Goal: Task Accomplishment & Management: Use online tool/utility

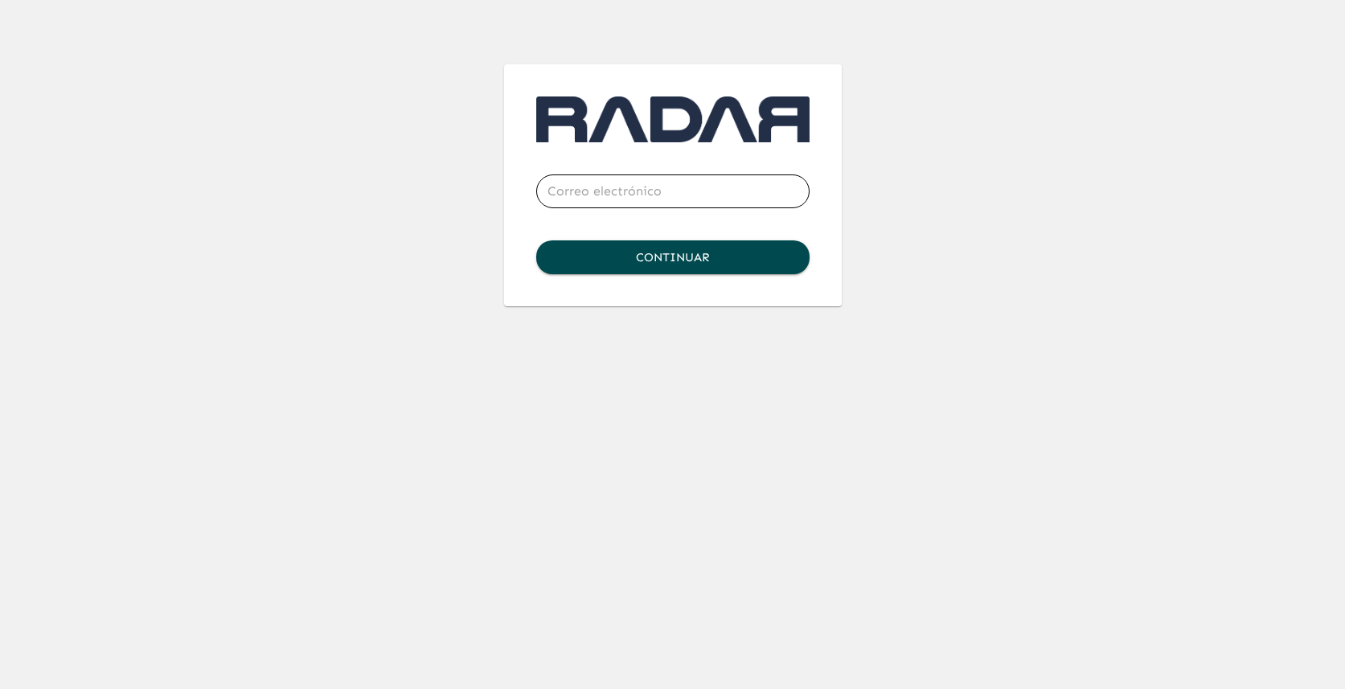
click at [631, 203] on input "email" at bounding box center [672, 191] width 273 height 45
type input "[PERSON_NAME][EMAIL_ADDRESS][DOMAIN_NAME]"
click button "Continuar" at bounding box center [672, 257] width 273 height 34
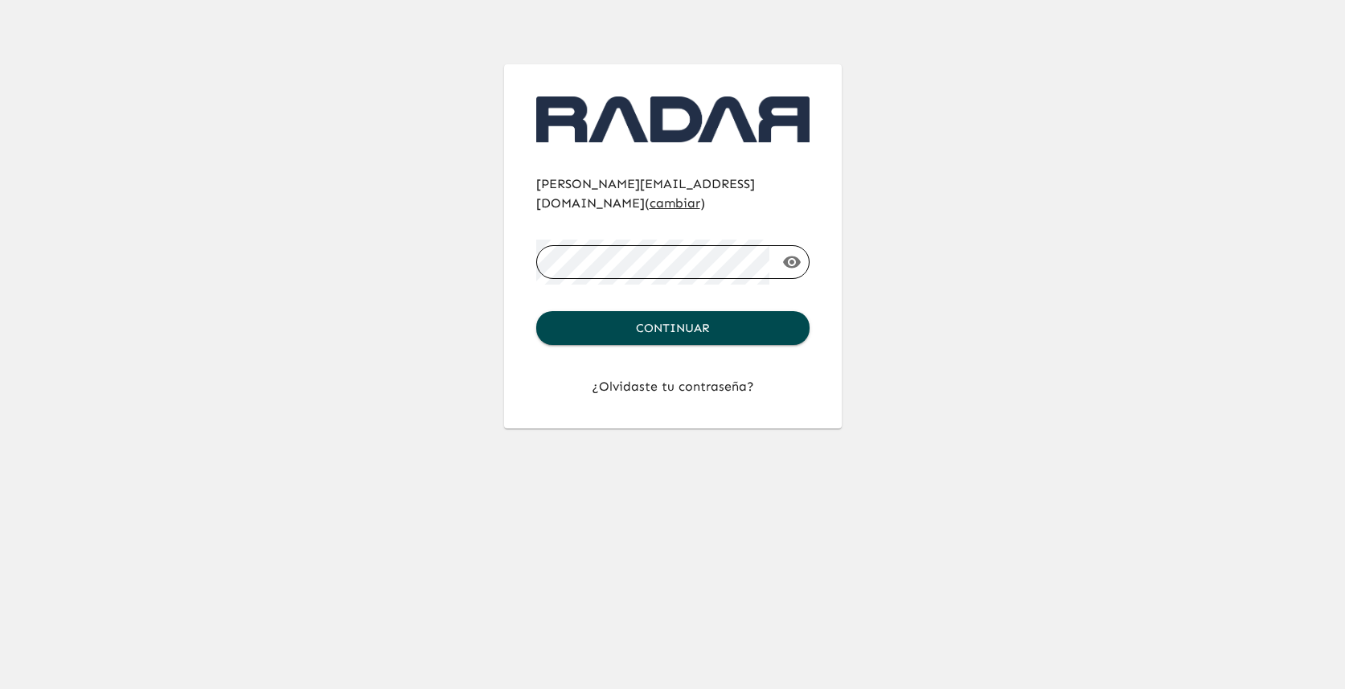
click at [536, 311] on button "Continuar" at bounding box center [672, 328] width 273 height 34
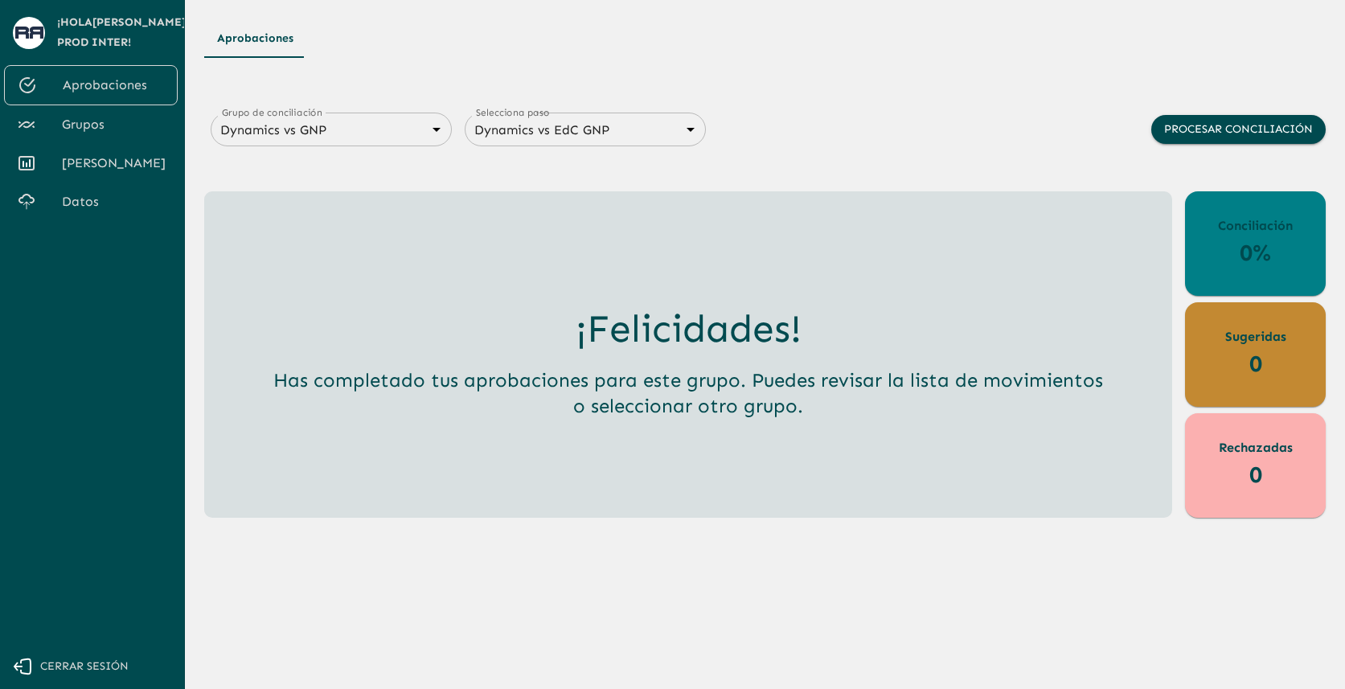
click at [98, 121] on span "Grupos" at bounding box center [113, 124] width 103 height 19
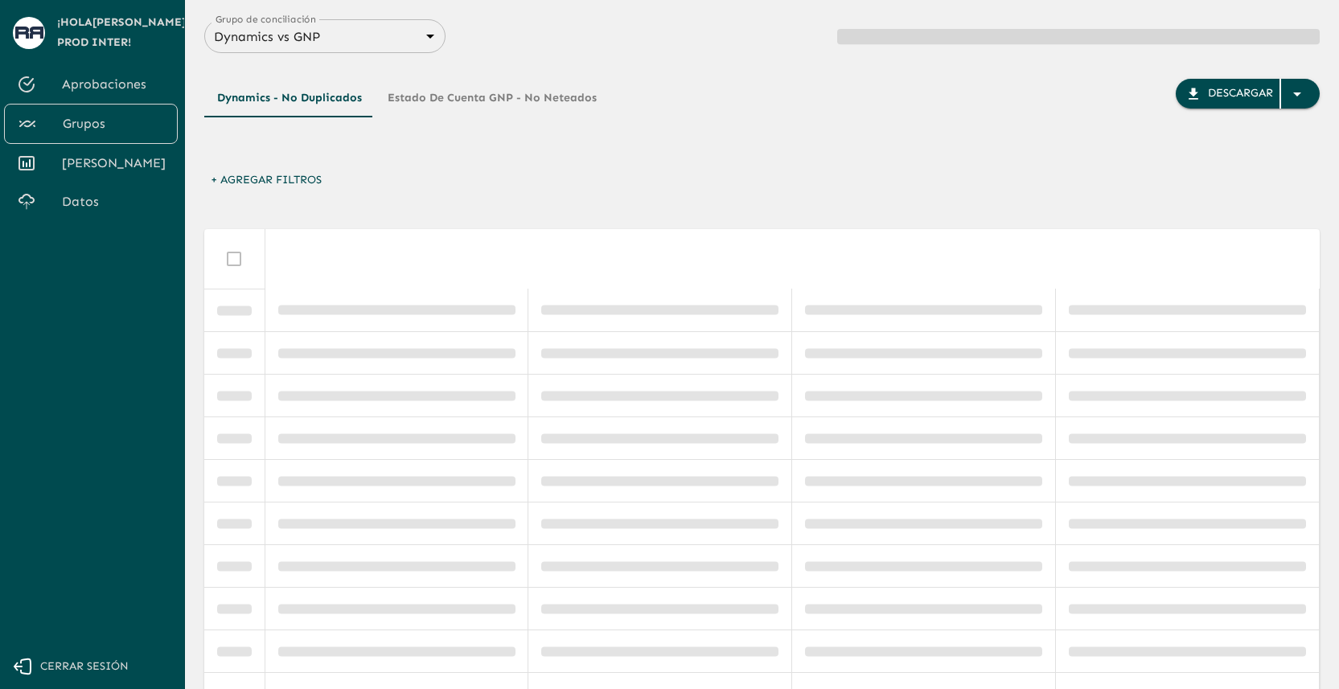
click at [103, 156] on span "[PERSON_NAME]" at bounding box center [113, 163] width 103 height 19
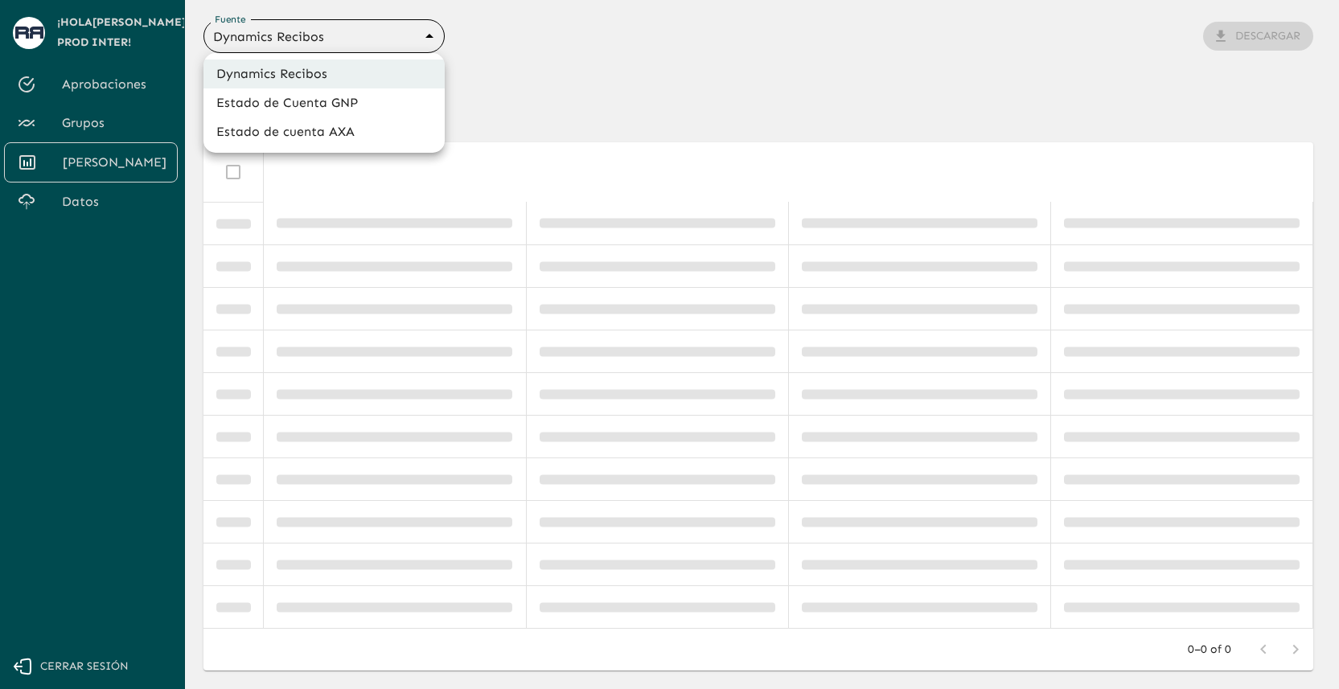
click at [417, 35] on body "Se están procesando los movimientos. Algunas acciones permanecerán deshabilitad…" at bounding box center [669, 344] width 1339 height 689
click at [359, 127] on li "Estado de cuenta AXA" at bounding box center [323, 131] width 241 height 29
type input "688d3623321e4b428189379d"
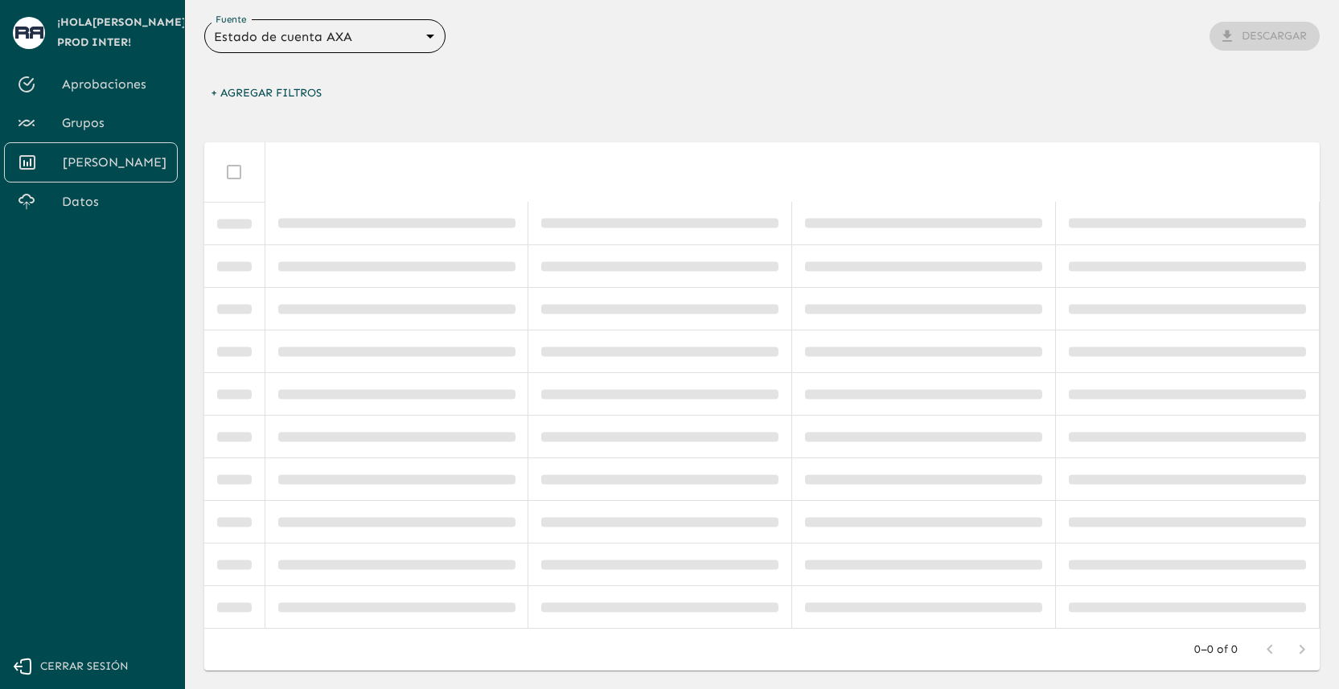
click at [413, 34] on body "Se están procesando los movimientos. Algunas acciones permanecerán deshabilitad…" at bounding box center [669, 344] width 1339 height 689
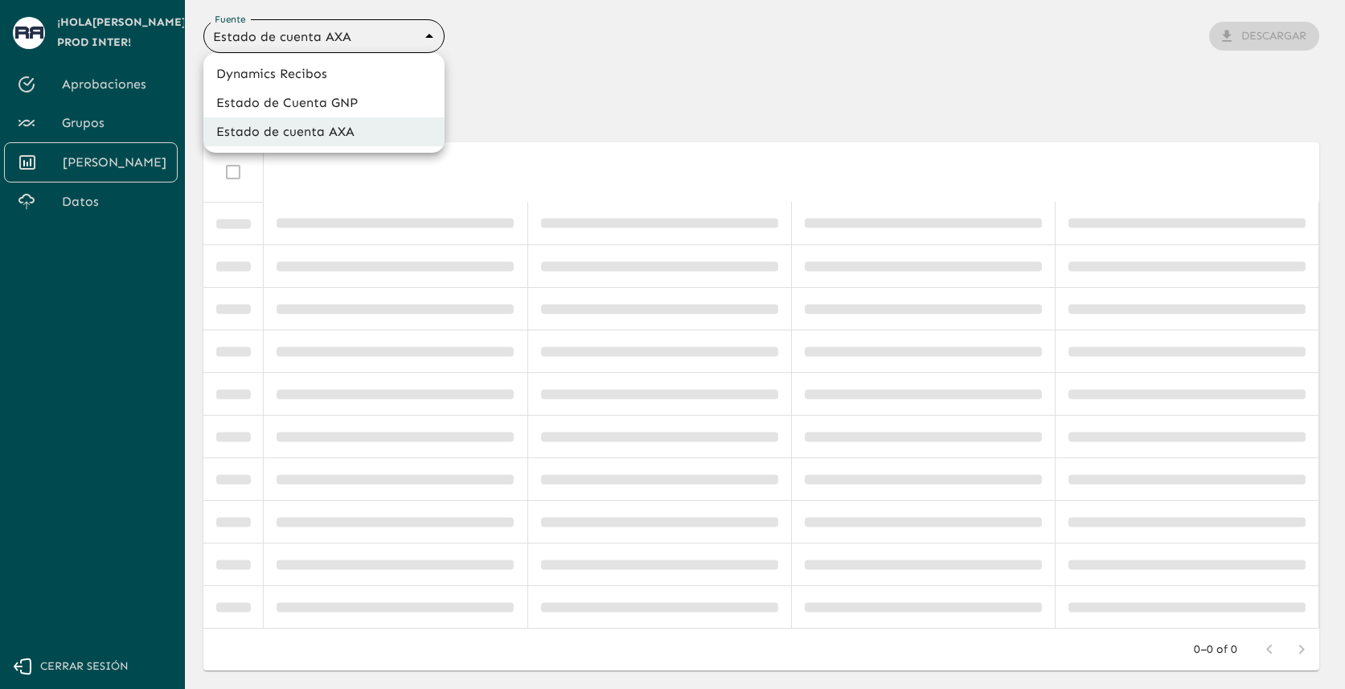
click at [409, 135] on li "Estado de cuenta AXA" at bounding box center [323, 131] width 241 height 29
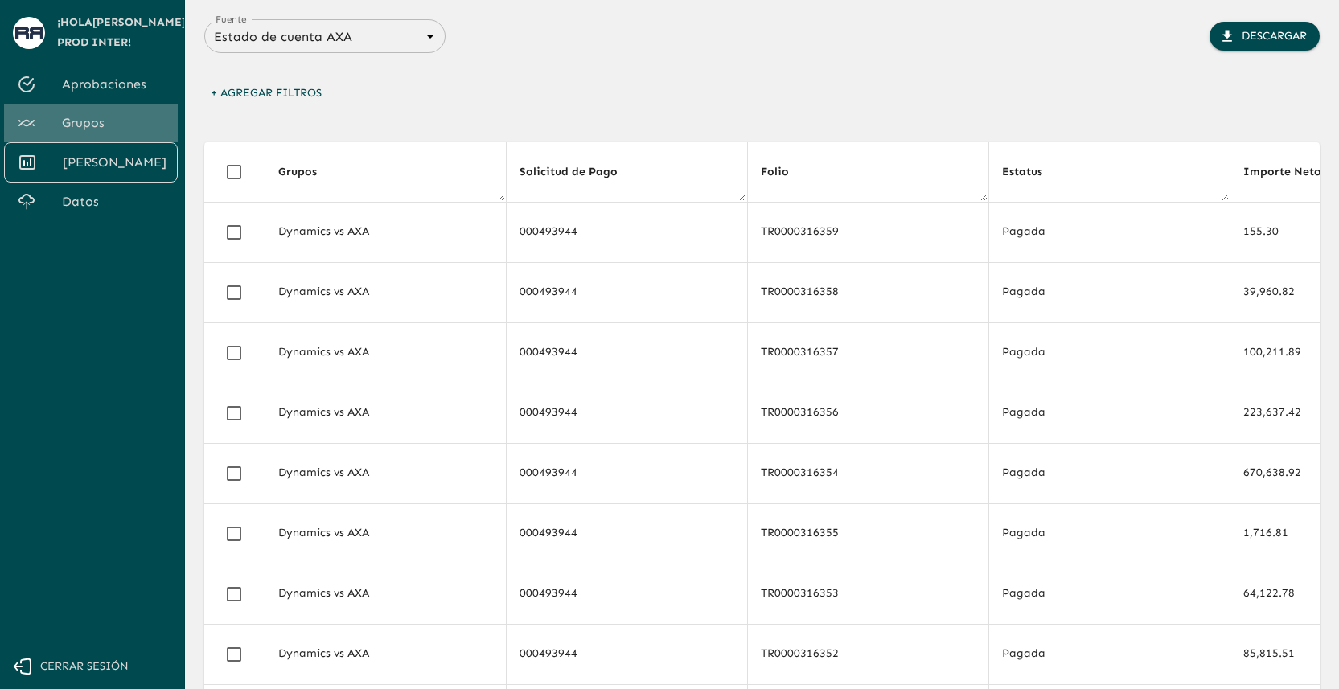
click at [118, 129] on span "Grupos" at bounding box center [113, 122] width 103 height 19
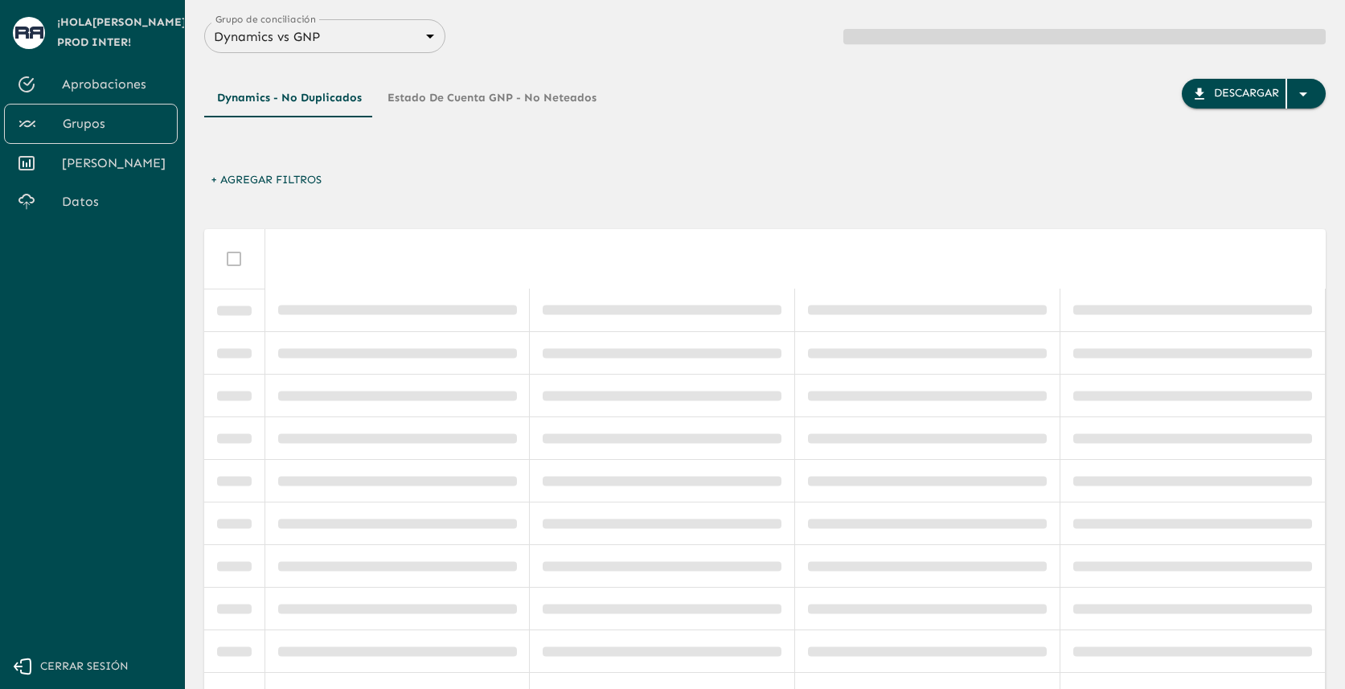
click at [363, 47] on body "Se están procesando los movimientos. Algunas acciones permanecerán deshabilitad…" at bounding box center [672, 344] width 1345 height 689
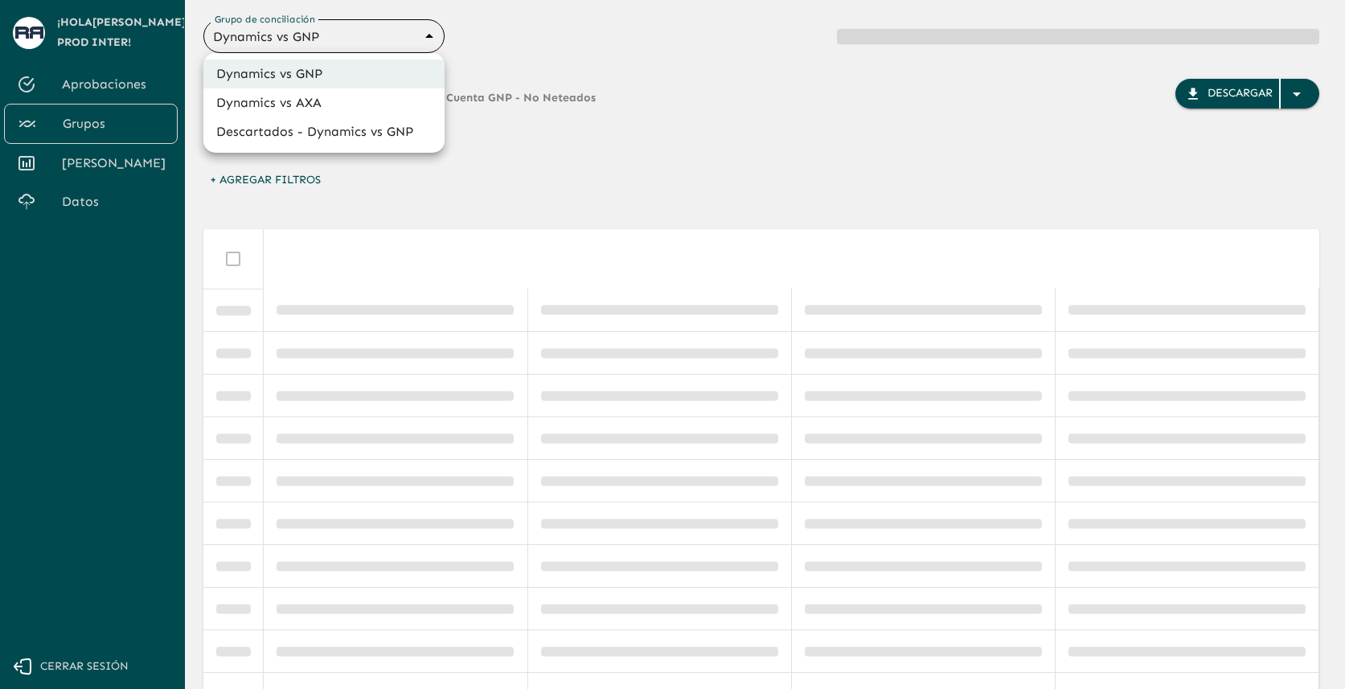
click at [389, 109] on li "Dynamics vs AXA" at bounding box center [323, 102] width 241 height 29
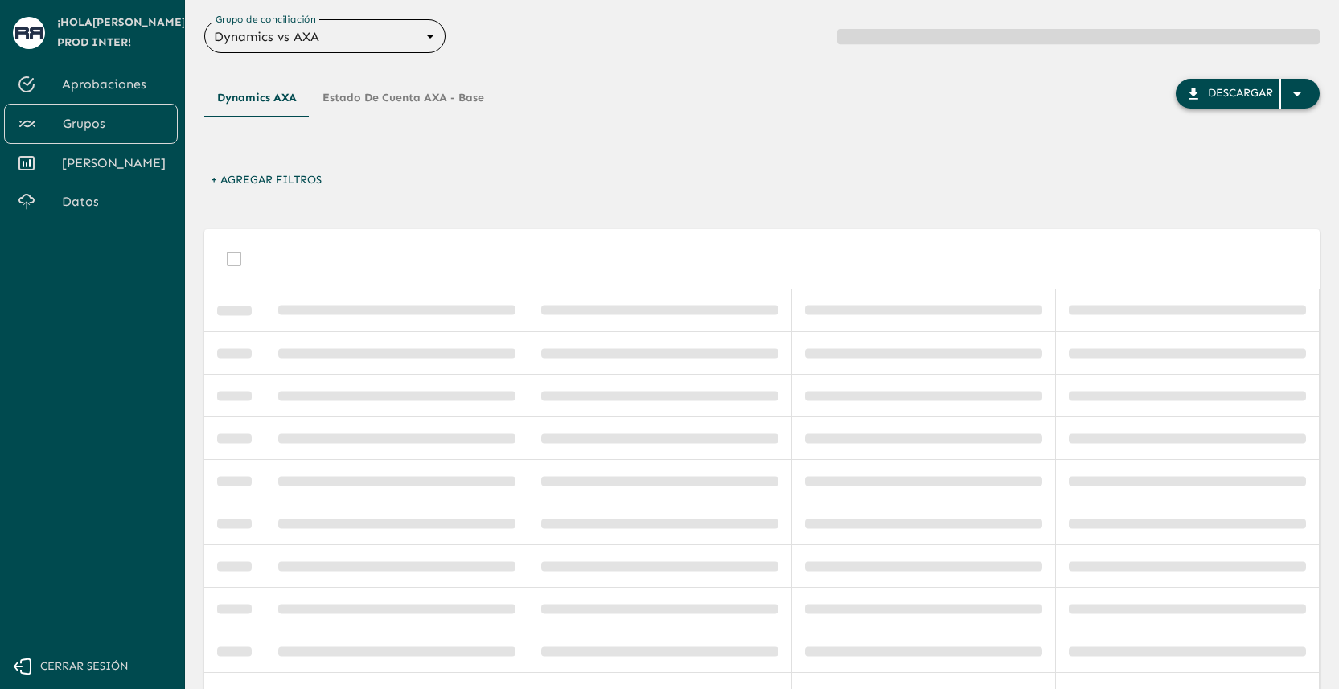
click at [1298, 89] on icon "button" at bounding box center [1296, 93] width 19 height 19
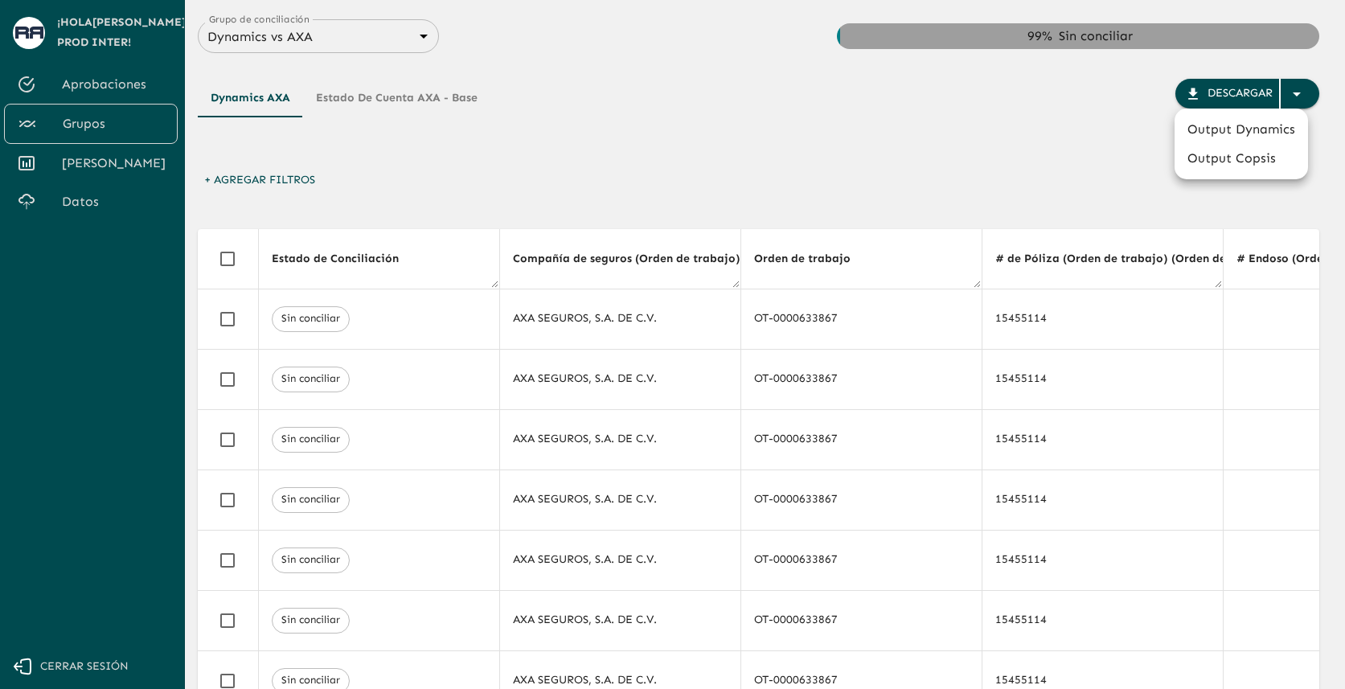
click at [425, 34] on div at bounding box center [672, 344] width 1345 height 689
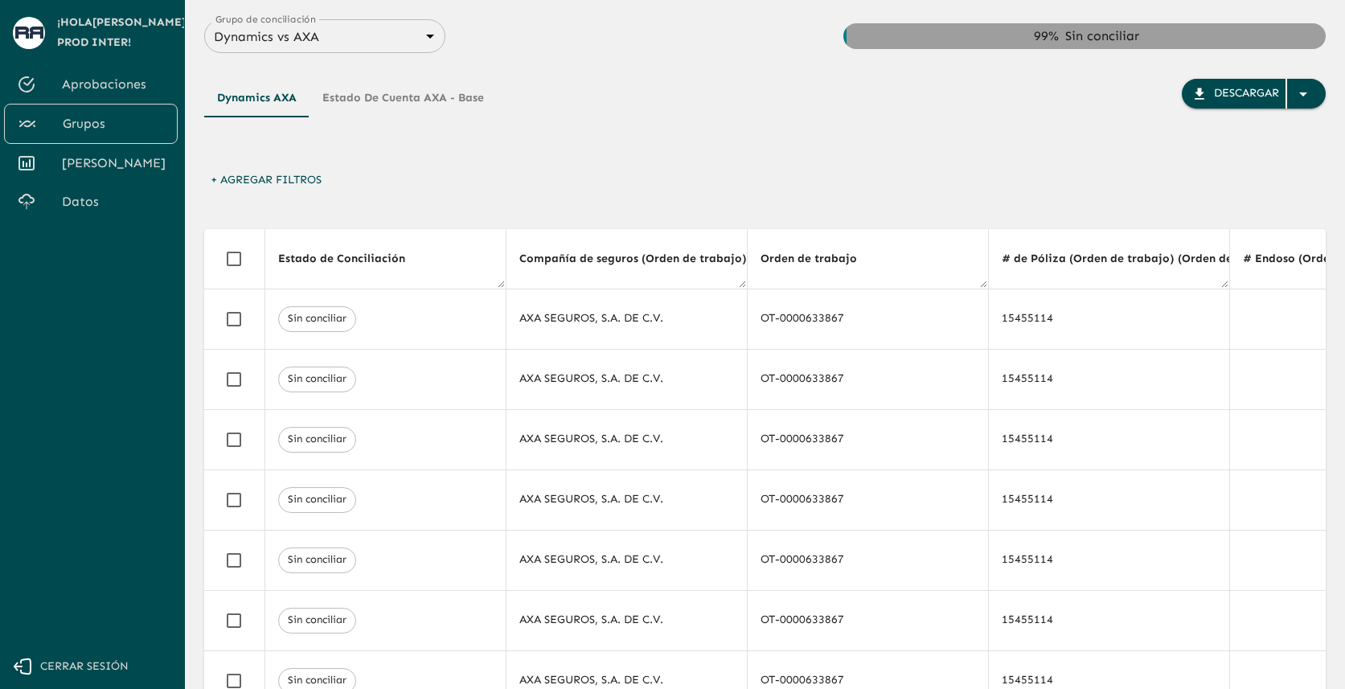
click at [419, 37] on body "Se están procesando los movimientos. Algunas acciones permanecerán deshabilitad…" at bounding box center [672, 344] width 1345 height 689
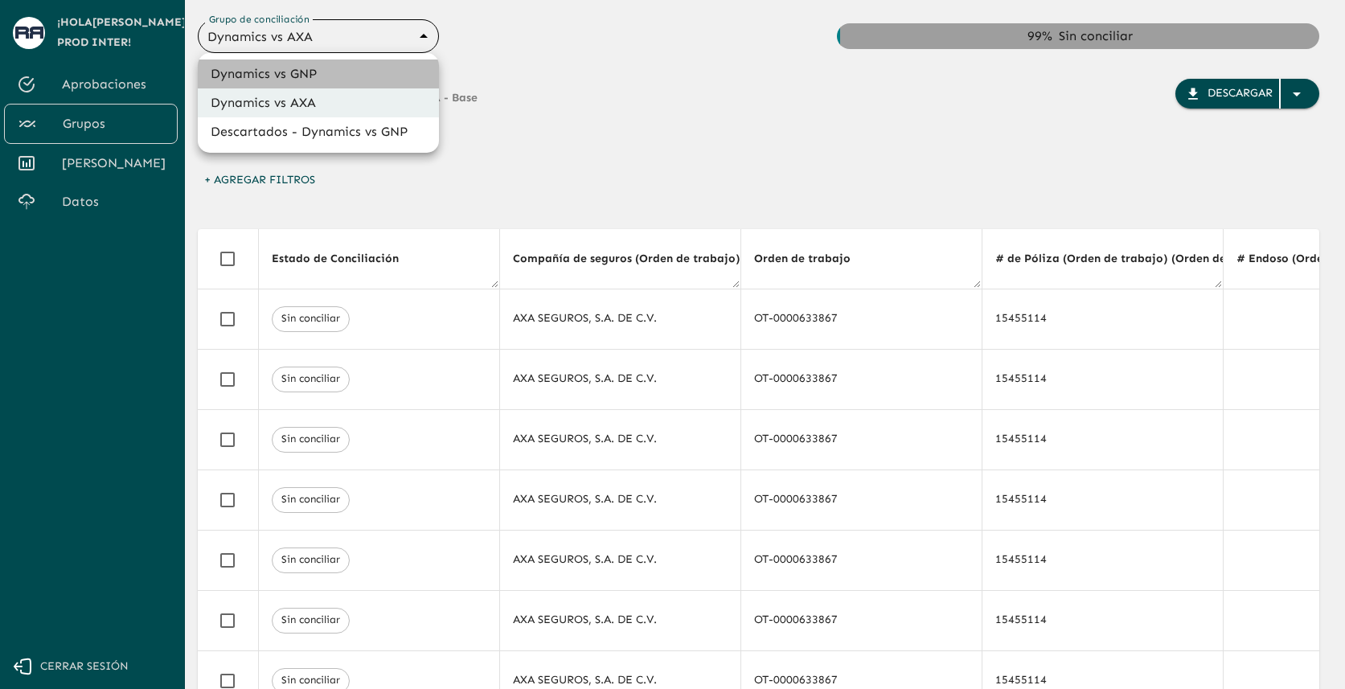
click at [373, 76] on li "Dynamics vs GNP" at bounding box center [318, 74] width 241 height 29
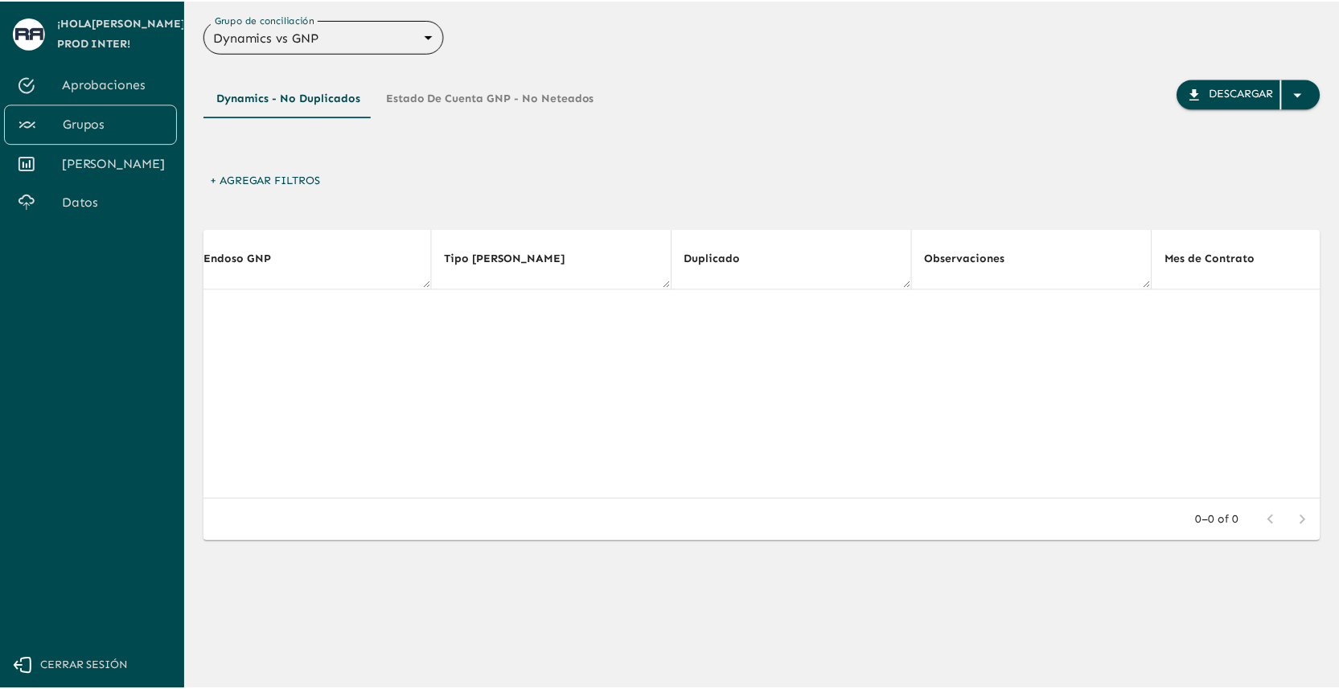
scroll to position [0, 6900]
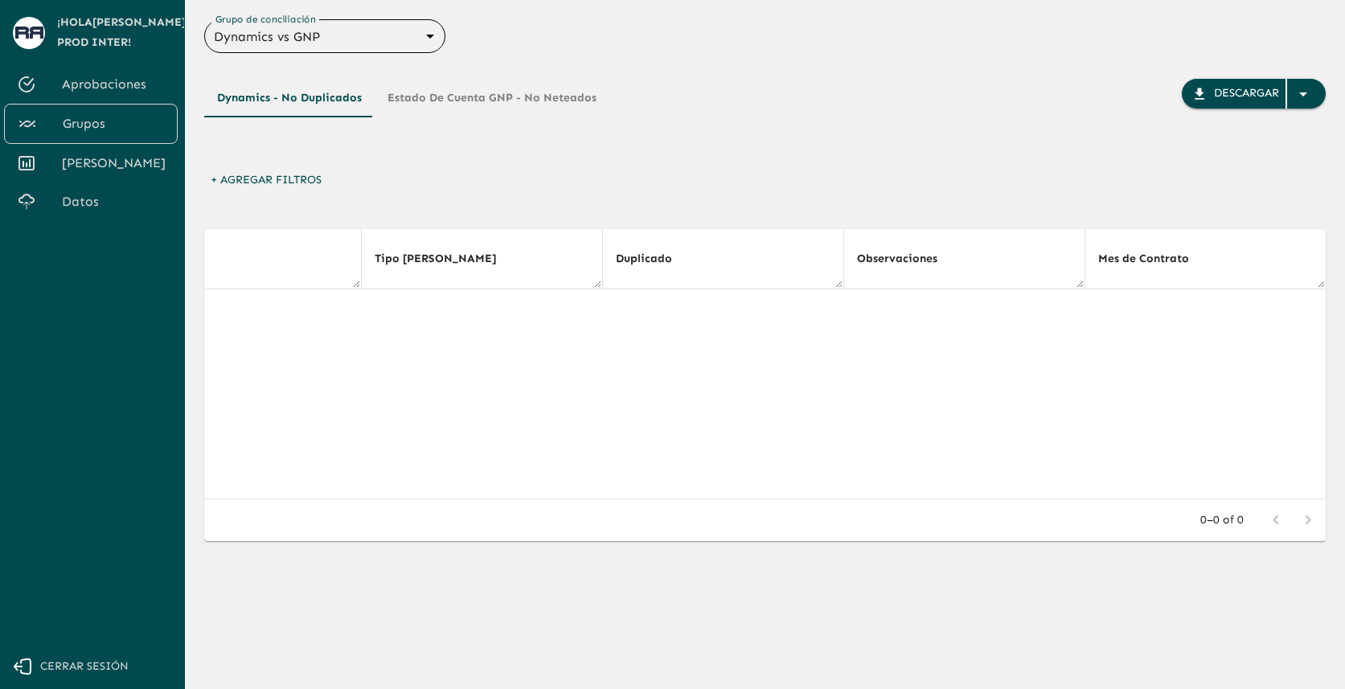
click at [417, 42] on body "Se están procesando los movimientos. Algunas acciones permanecerán deshabilitad…" at bounding box center [672, 344] width 1345 height 689
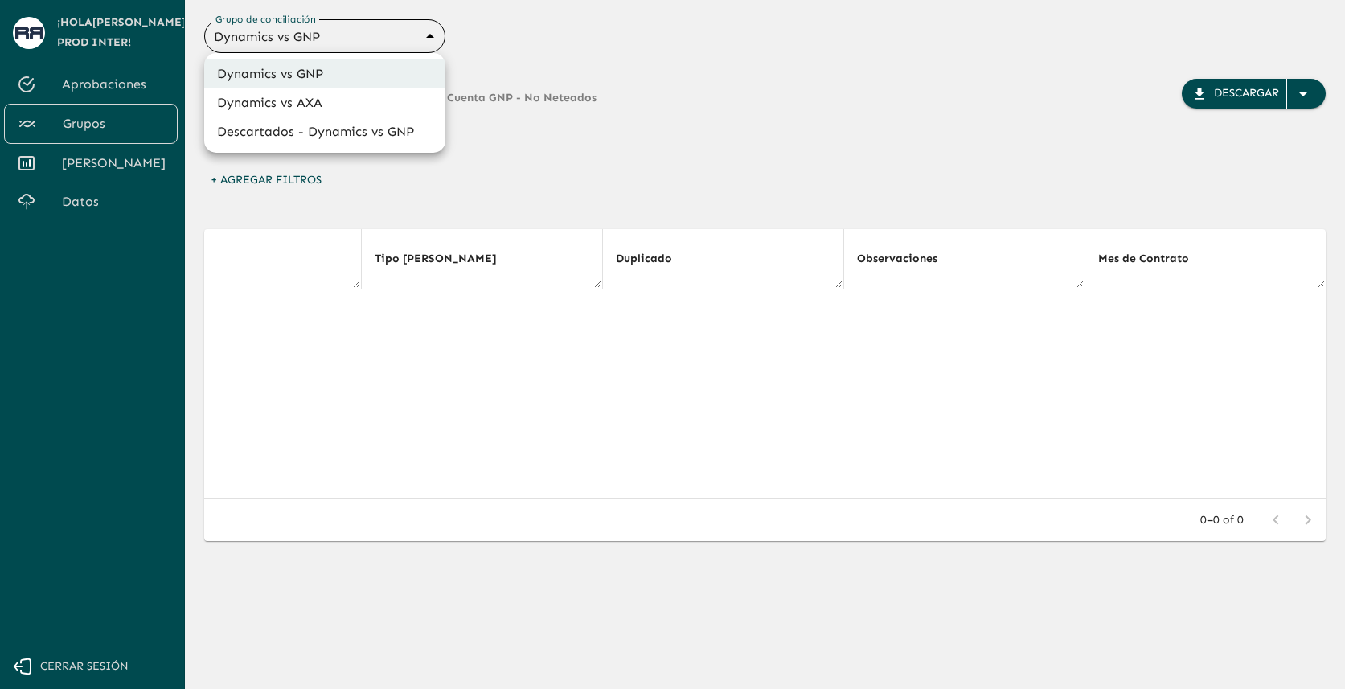
click at [595, 69] on div at bounding box center [672, 344] width 1345 height 689
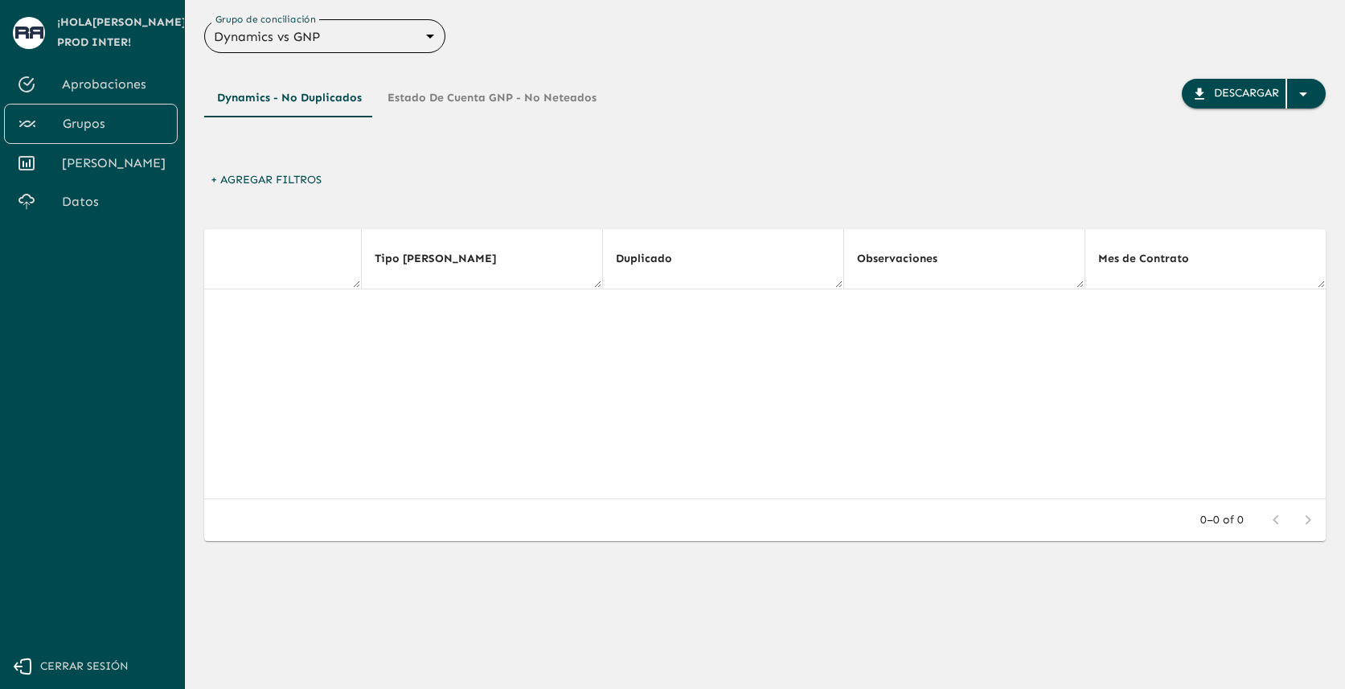
click at [403, 45] on body "Se están procesando los movimientos. Algunas acciones permanecerán deshabilitad…" at bounding box center [672, 344] width 1345 height 689
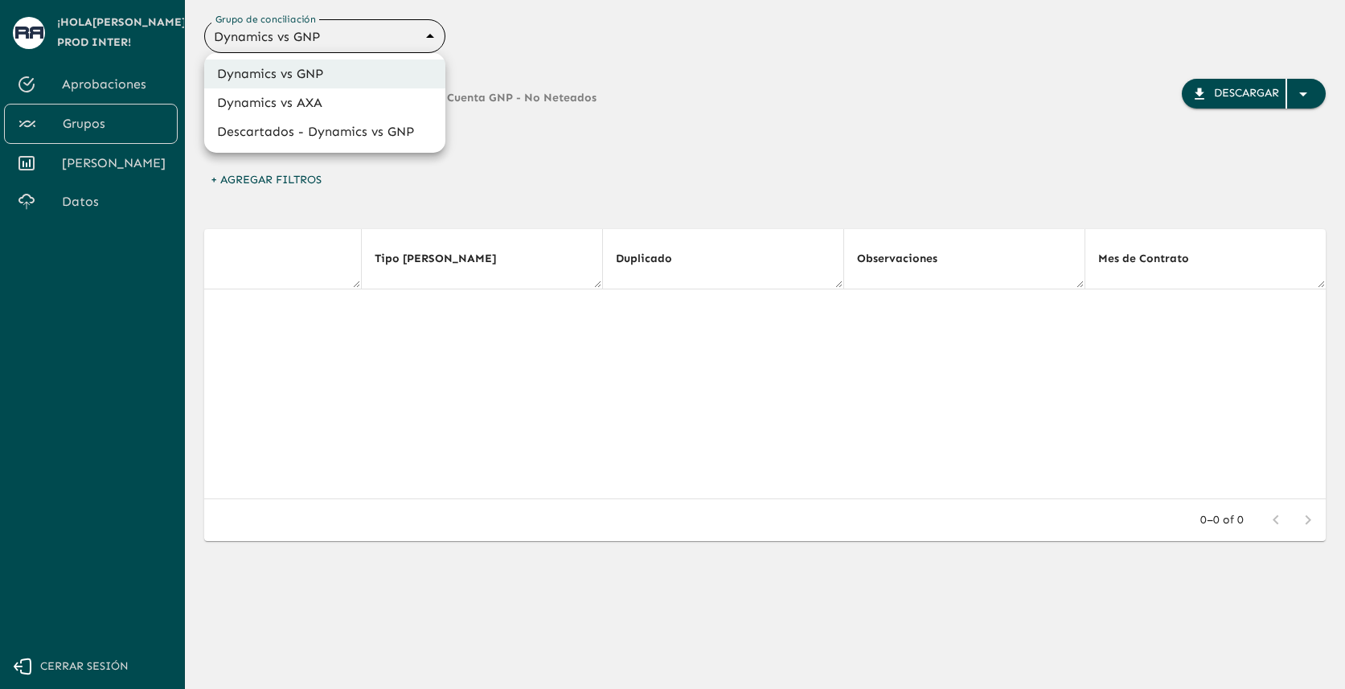
click at [351, 105] on li "Dynamics vs AXA" at bounding box center [324, 102] width 241 height 29
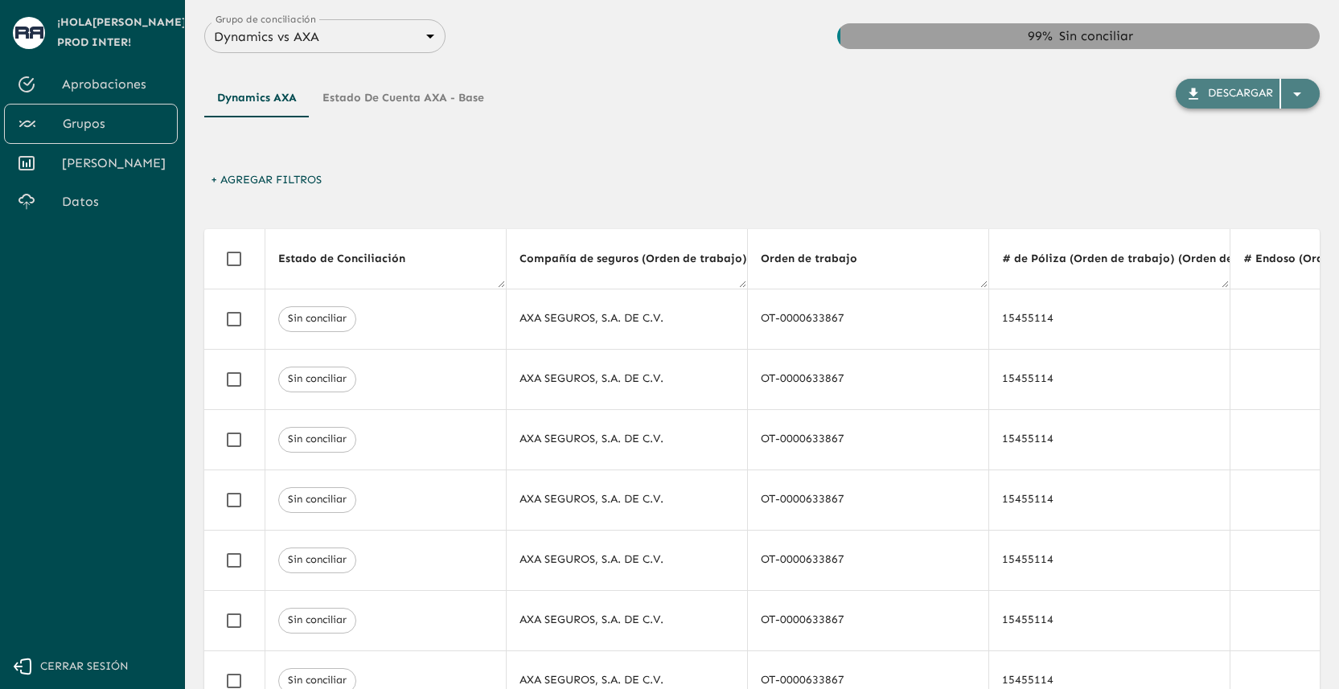
click at [1300, 96] on icon "button" at bounding box center [1296, 93] width 19 height 19
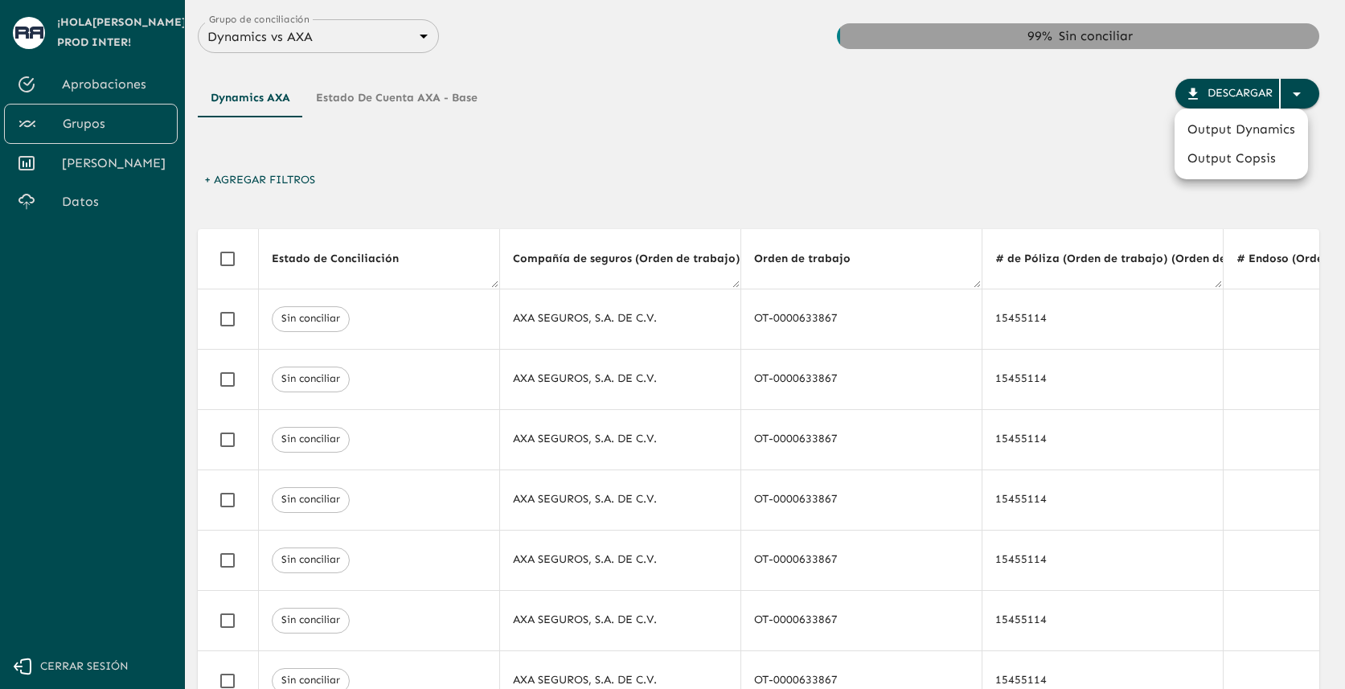
click at [1074, 190] on div at bounding box center [672, 344] width 1345 height 689
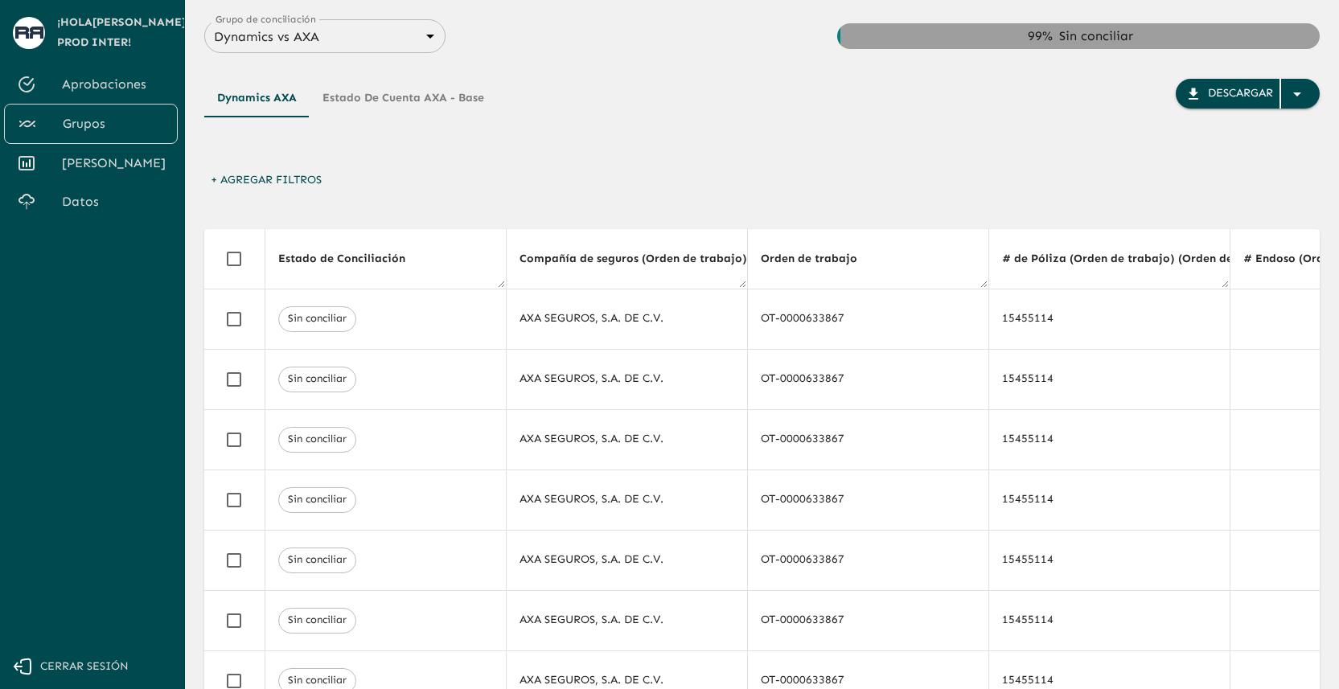
click at [434, 86] on button "Estado de cuenta AXA - Base" at bounding box center [403, 98] width 187 height 39
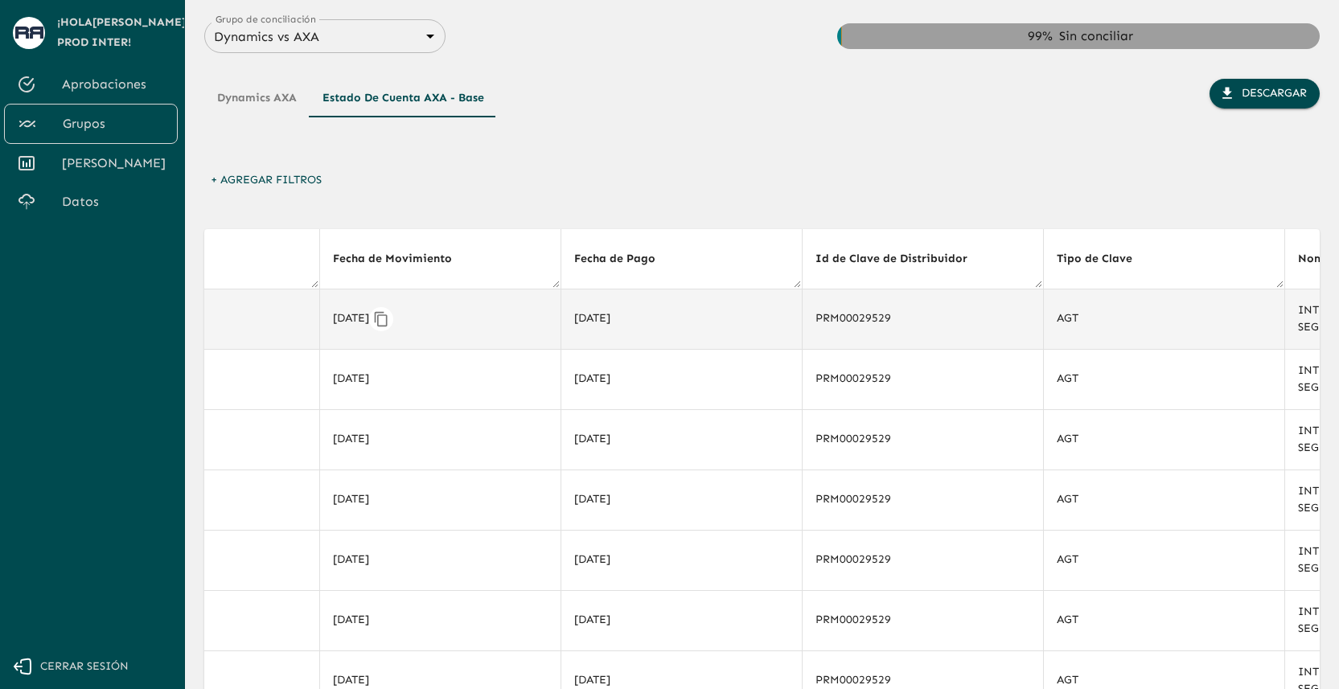
scroll to position [0, 5254]
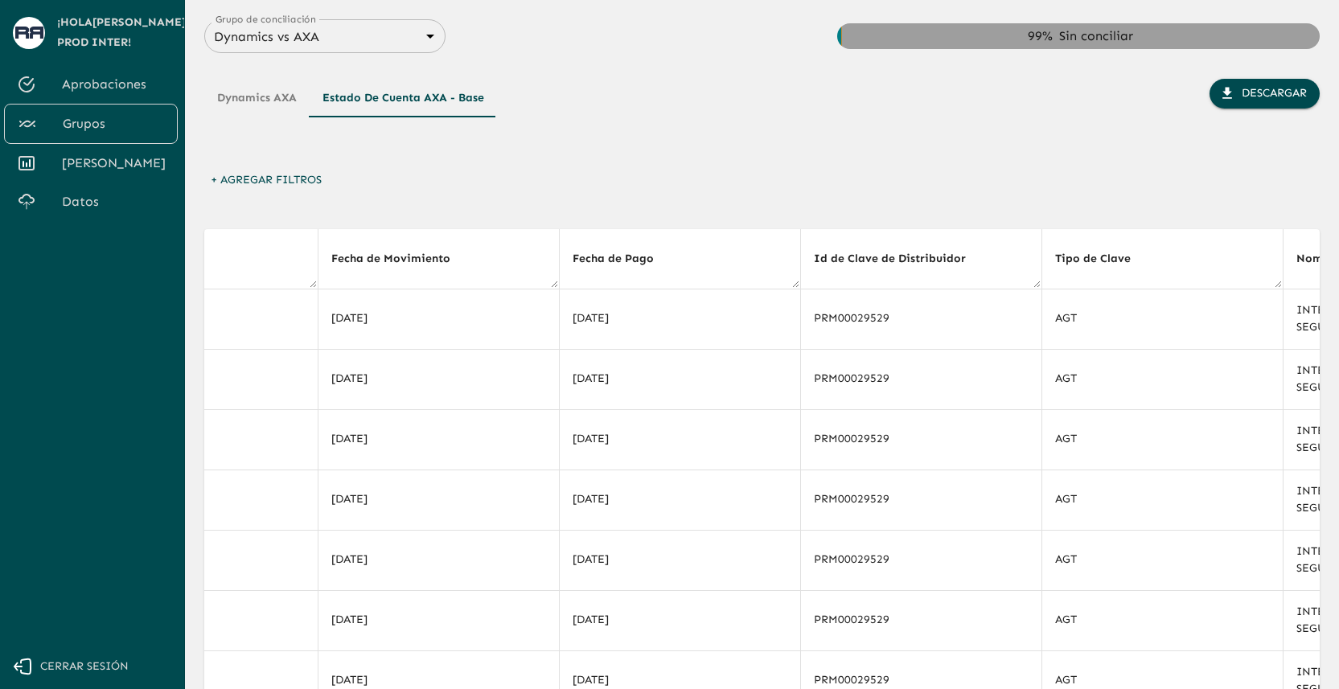
click at [271, 93] on button "Dynamics AXA" at bounding box center [256, 98] width 105 height 39
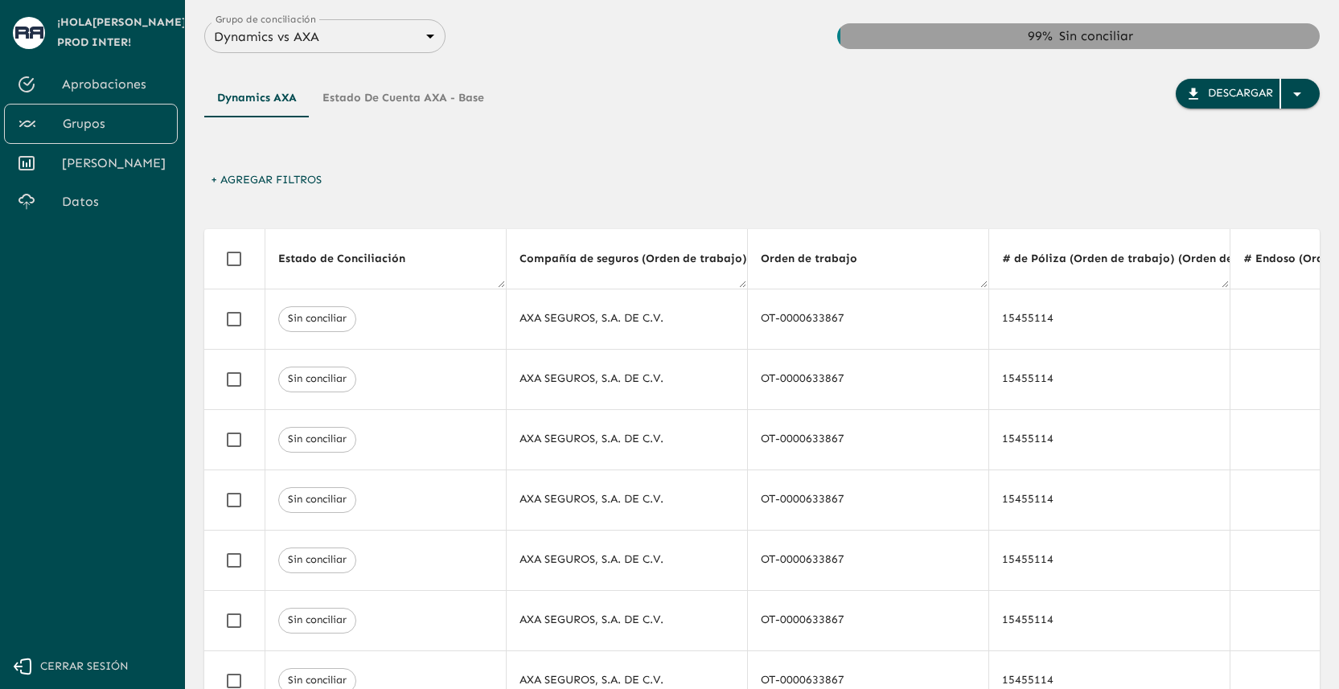
click at [383, 39] on body "Se están procesando los movimientos. Algunas acciones permanecerán deshabilitad…" at bounding box center [669, 344] width 1339 height 689
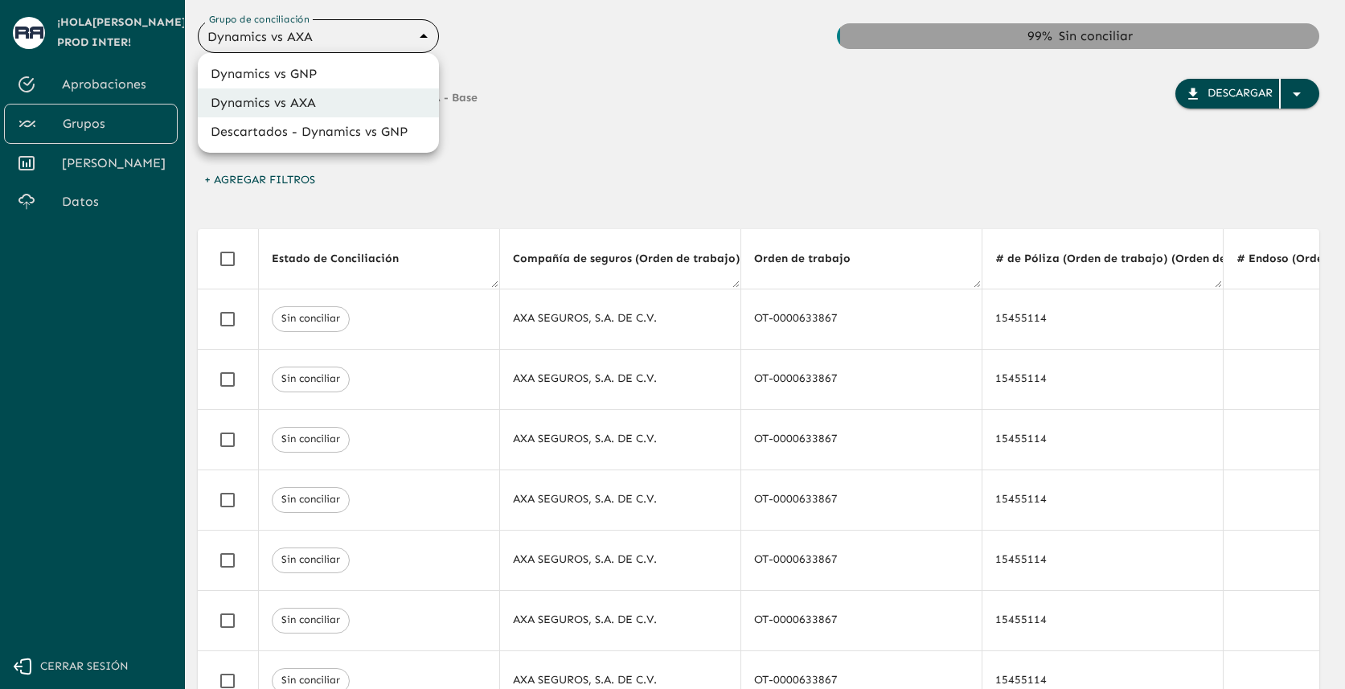
click at [577, 87] on div at bounding box center [672, 344] width 1345 height 689
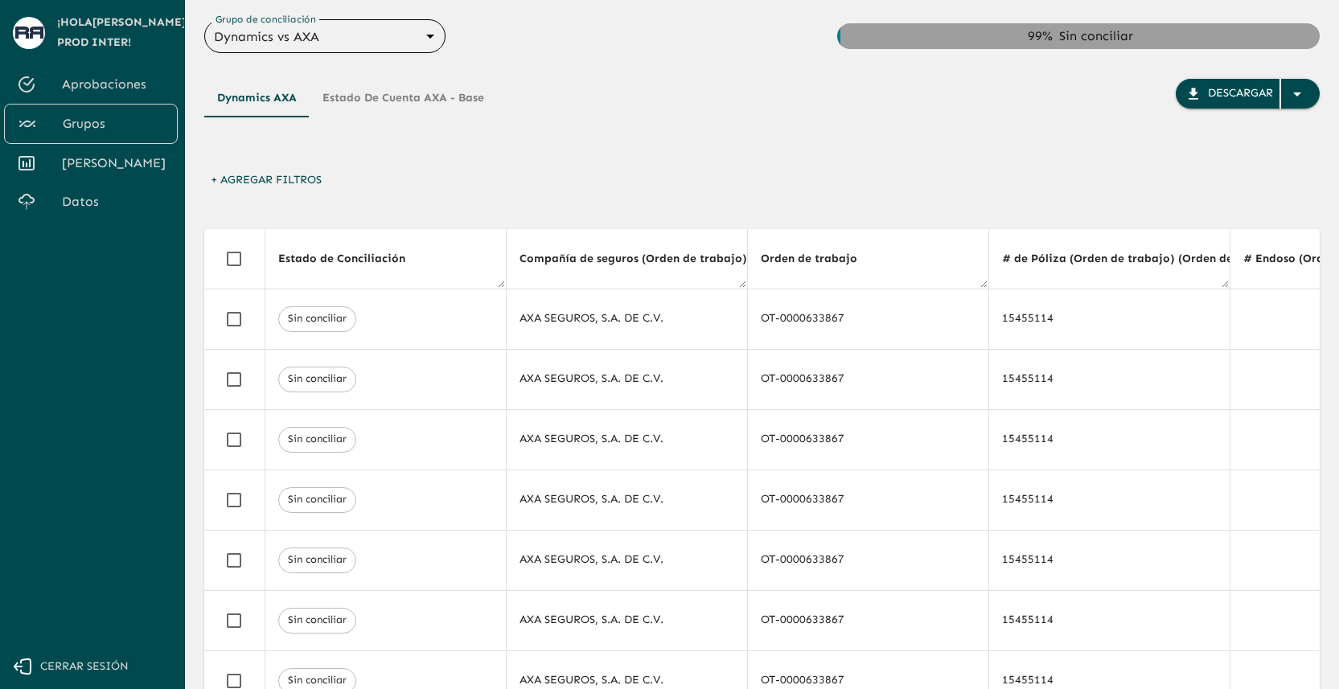
click at [414, 39] on body "Se están procesando los movimientos. Algunas acciones permanecerán deshabilitad…" at bounding box center [669, 344] width 1339 height 689
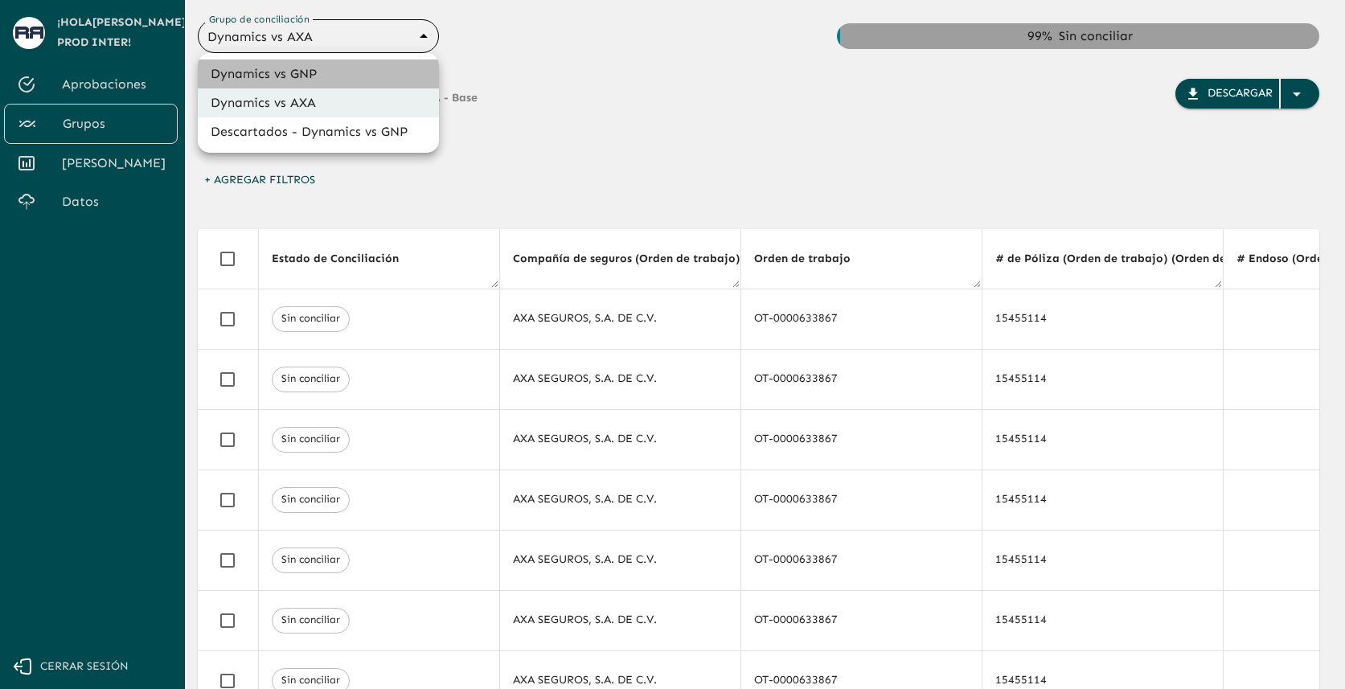
click at [392, 69] on li "Dynamics vs GNP" at bounding box center [318, 74] width 241 height 29
type input "6848843415205559d9cb70b5"
